Goal: Transaction & Acquisition: Purchase product/service

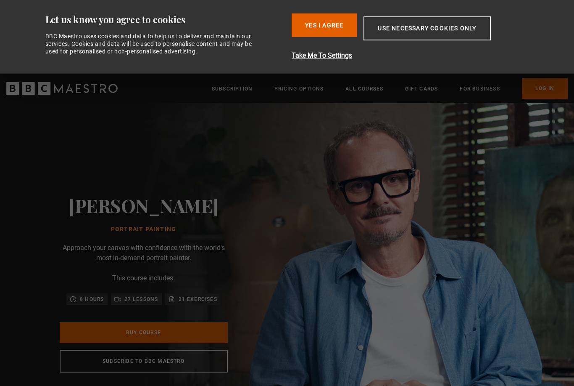
click at [331, 22] on button "Yes I Agree" at bounding box center [324, 25] width 65 height 24
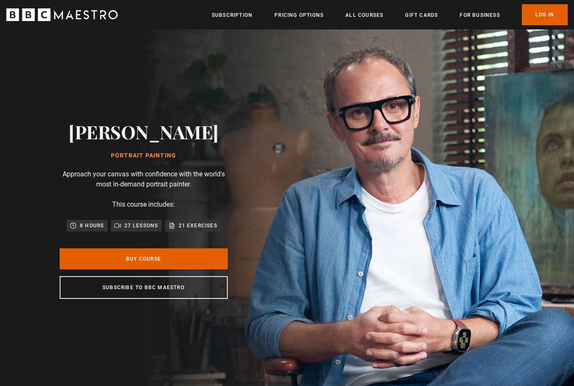
scroll to position [0, 220]
click at [97, 298] on link "Subscribe to BBC Maestro" at bounding box center [144, 287] width 168 height 23
click at [105, 269] on link "Buy Course" at bounding box center [144, 258] width 168 height 21
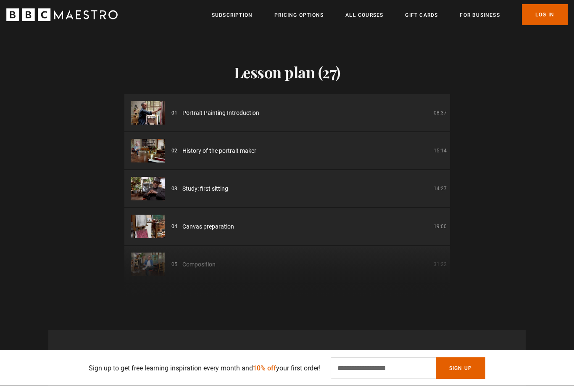
scroll to position [1150, 0]
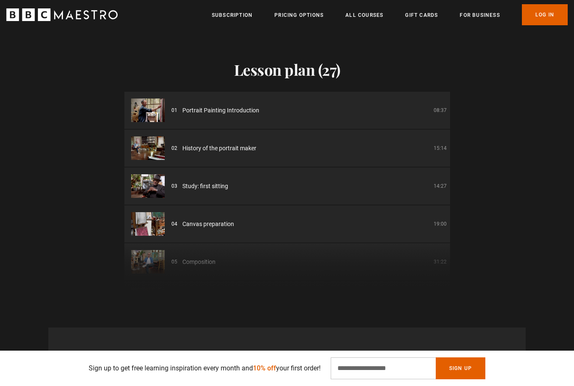
click at [146, 160] on img at bounding box center [148, 148] width 34 height 24
click at [149, 122] on img at bounding box center [148, 110] width 34 height 24
click at [222, 129] on li "01 Portrait Painting Introduction 08:37" at bounding box center [287, 110] width 326 height 37
click at [161, 122] on img at bounding box center [148, 110] width 34 height 24
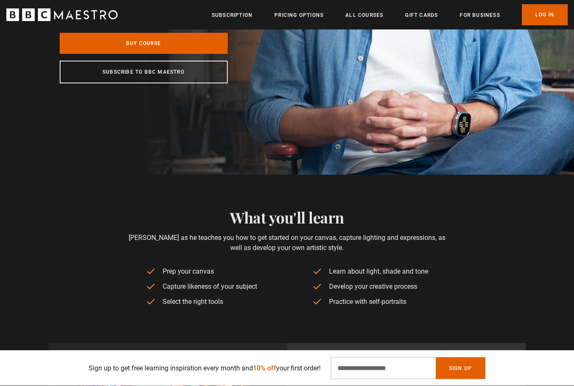
scroll to position [215, 0]
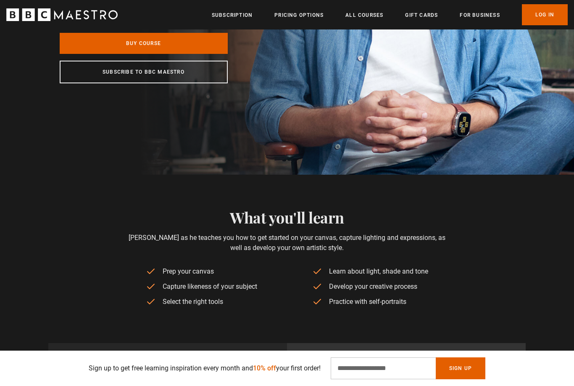
click at [308, 12] on link "Pricing Options" at bounding box center [299, 15] width 49 height 8
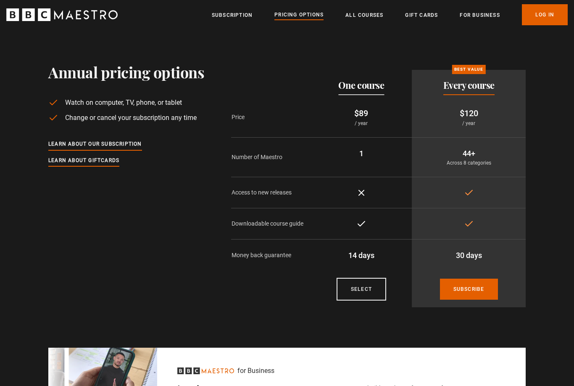
click at [377, 11] on link "All Courses" at bounding box center [365, 15] width 38 height 8
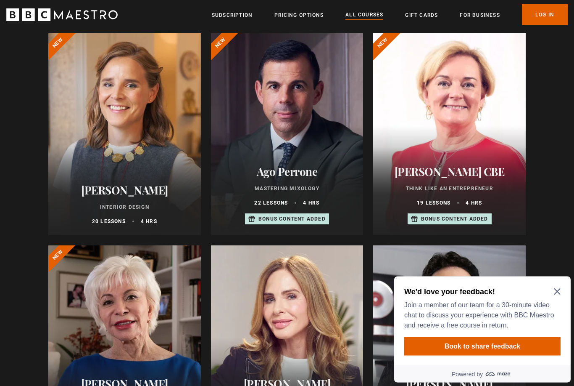
scroll to position [313, 0]
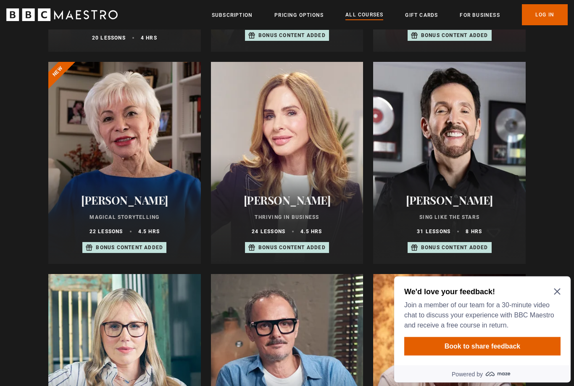
click at [559, 293] on icon "Close Maze Prompt" at bounding box center [557, 291] width 6 height 6
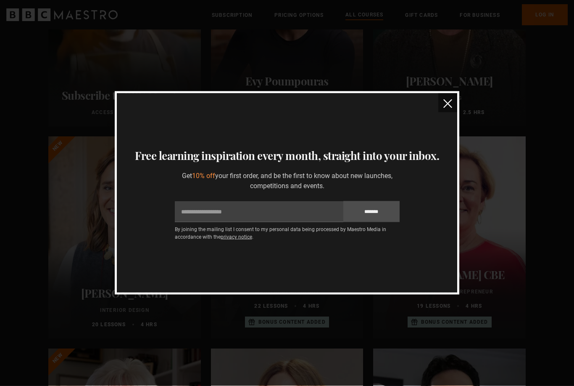
scroll to position [195, 0]
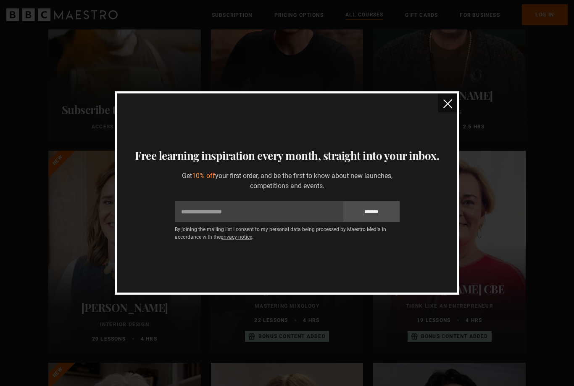
click at [448, 104] on img "close" at bounding box center [448, 103] width 9 height 9
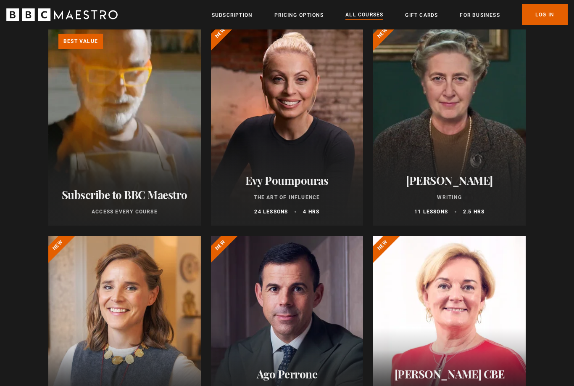
scroll to position [0, 0]
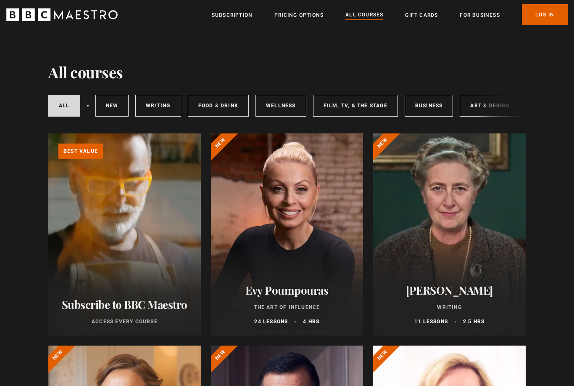
click at [308, 12] on link "Pricing Options" at bounding box center [299, 15] width 49 height 8
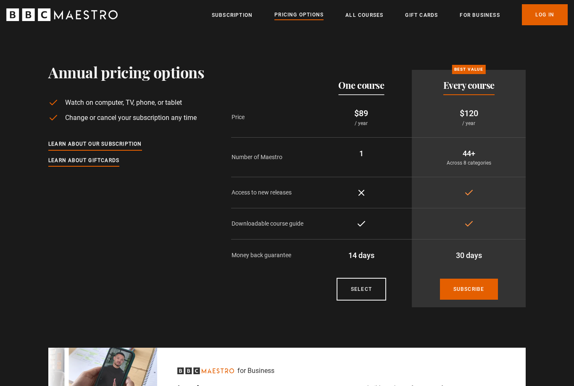
click at [364, 286] on link "Select" at bounding box center [362, 288] width 50 height 23
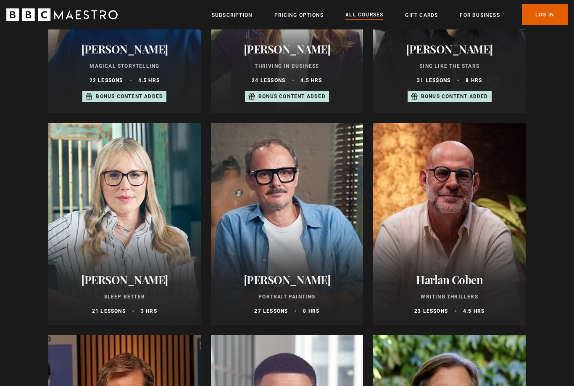
scroll to position [721, 0]
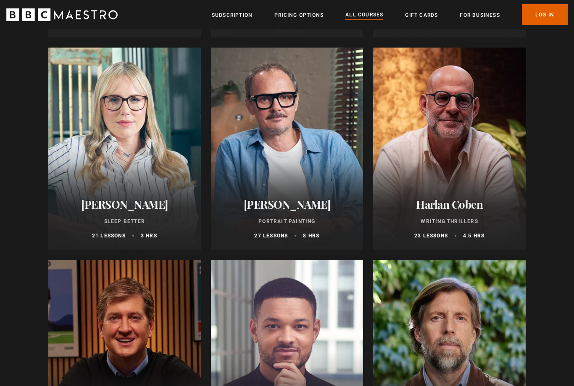
click at [297, 207] on h2 "[PERSON_NAME]" at bounding box center [287, 204] width 132 height 13
